Goal: Navigation & Orientation: Understand site structure

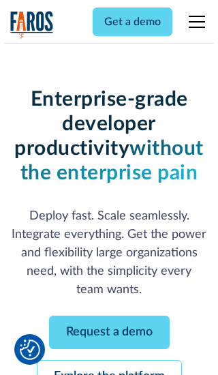
scroll to position [145, 0]
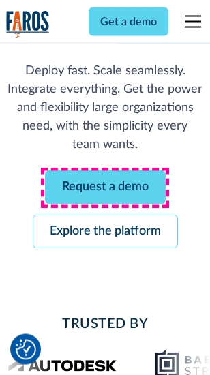
click at [105, 188] on link "Request a demo" at bounding box center [105, 187] width 121 height 33
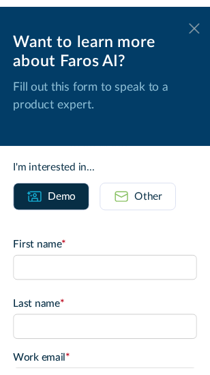
scroll to position [0, 0]
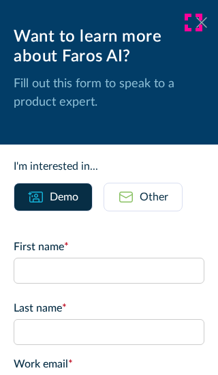
click at [196, 23] on icon at bounding box center [201, 22] width 11 height 10
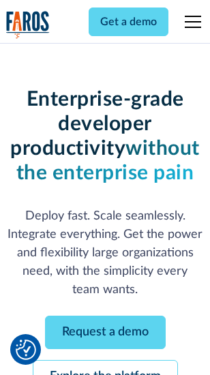
scroll to position [189, 0]
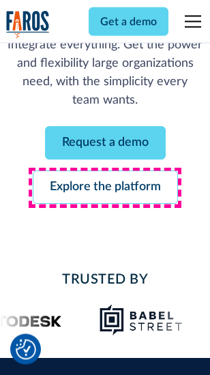
click at [105, 188] on link "Explore the platform" at bounding box center [105, 187] width 145 height 33
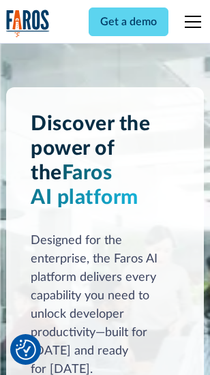
scroll to position [10389, 0]
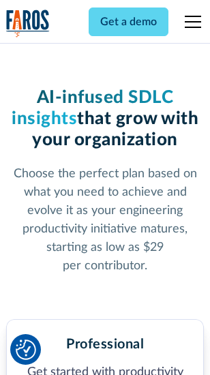
scroll to position [2162, 0]
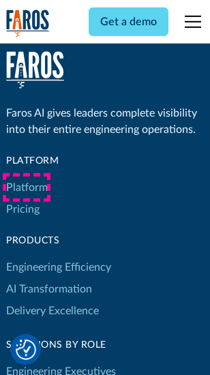
click at [27, 188] on link "Platform" at bounding box center [27, 188] width 42 height 22
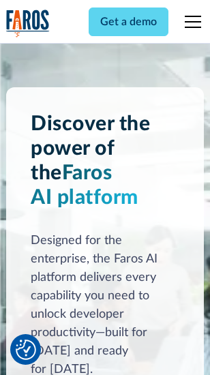
scroll to position [10827, 0]
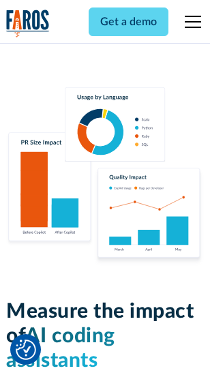
scroll to position [8515, 0]
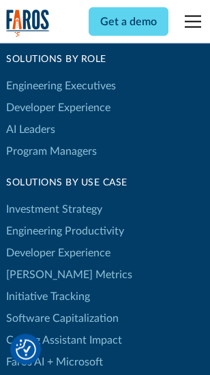
click at [41, 264] on link "[PERSON_NAME] Metrics" at bounding box center [69, 275] width 126 height 22
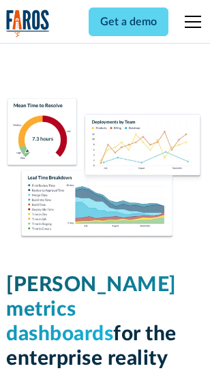
scroll to position [6038, 0]
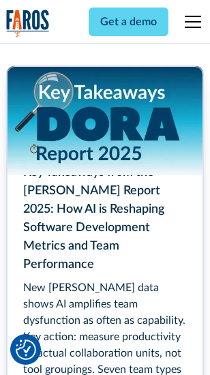
scroll to position [6245, 0]
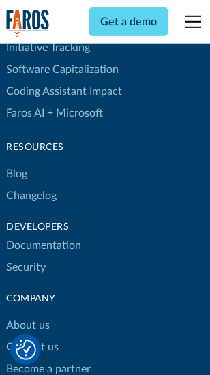
click at [31, 188] on link "Changelog" at bounding box center [31, 196] width 50 height 22
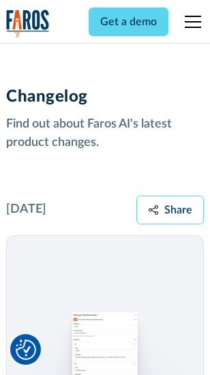
scroll to position [16724, 0]
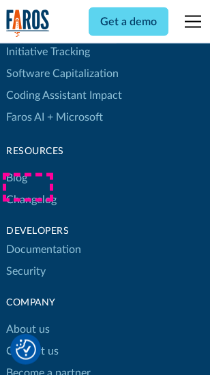
click at [27, 318] on link "About us" at bounding box center [28, 329] width 44 height 22
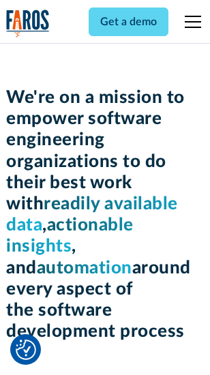
scroll to position [4717, 0]
